Goal: Task Accomplishment & Management: Manage account settings

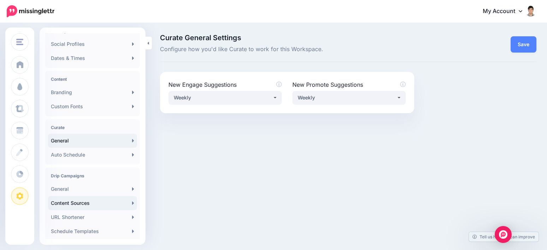
scroll to position [71, 0]
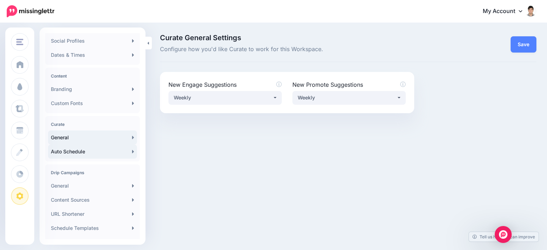
click at [77, 152] on link "Auto Schedule" at bounding box center [92, 152] width 89 height 14
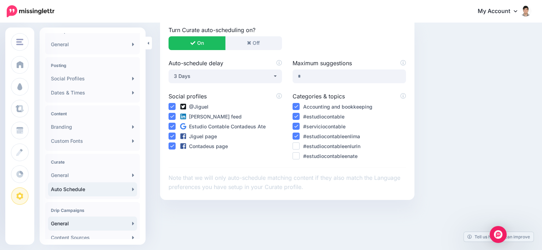
scroll to position [71, 0]
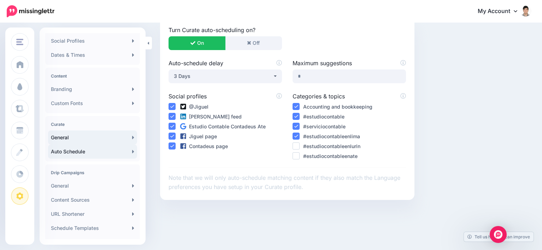
click at [73, 139] on link "General" at bounding box center [92, 138] width 89 height 14
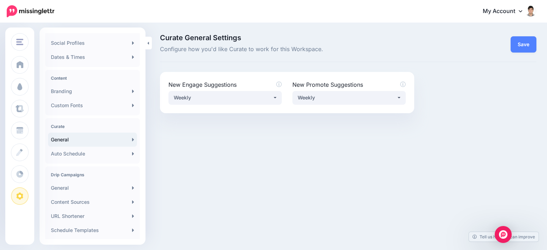
scroll to position [71, 0]
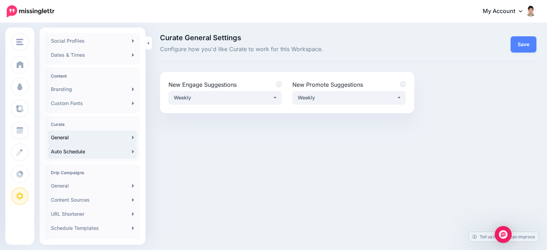
click at [75, 150] on link "Auto Schedule" at bounding box center [92, 152] width 89 height 14
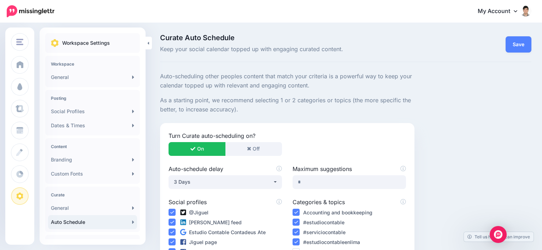
scroll to position [35, 0]
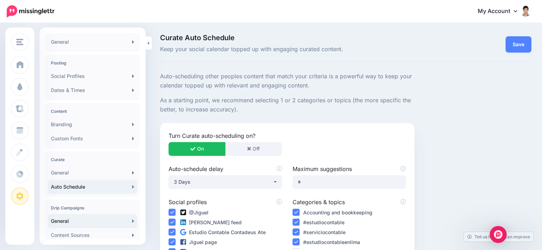
click at [67, 220] on link "General" at bounding box center [92, 221] width 89 height 14
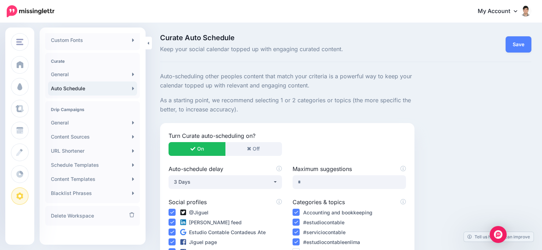
scroll to position [138, 0]
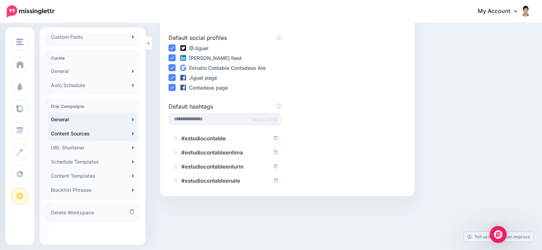
scroll to position [138, 0]
click at [67, 132] on link "Content Sources" at bounding box center [92, 133] width 89 height 14
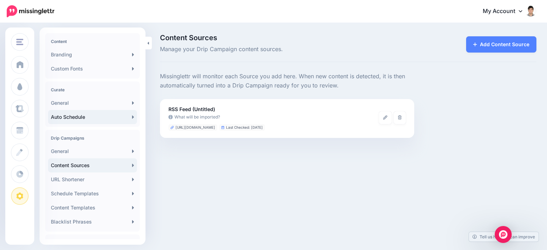
scroll to position [106, 0]
click at [85, 179] on link "URL Shortener" at bounding box center [92, 179] width 89 height 14
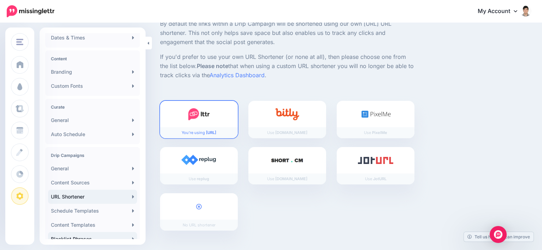
scroll to position [138, 0]
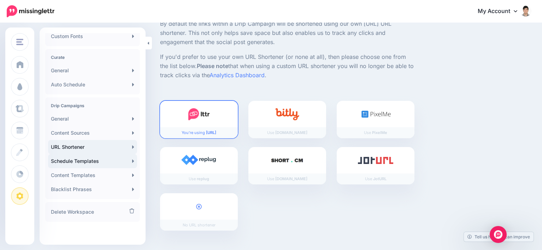
click at [68, 163] on link "Schedule Templates" at bounding box center [92, 161] width 89 height 14
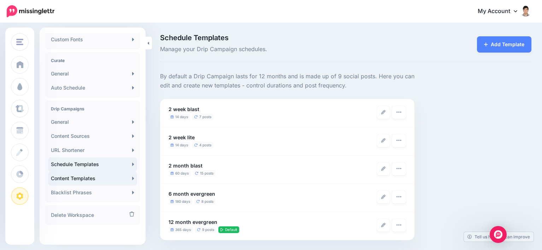
scroll to position [138, 0]
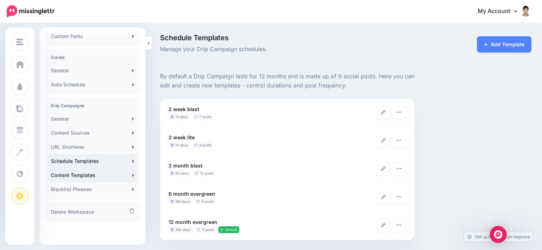
click at [72, 176] on link "Content Templates" at bounding box center [92, 176] width 89 height 14
